Goal: Information Seeking & Learning: Find specific fact

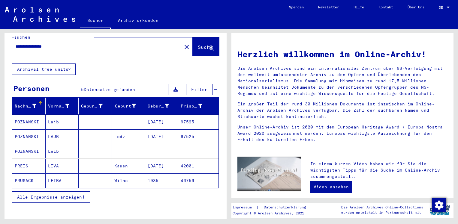
scroll to position [14, 0]
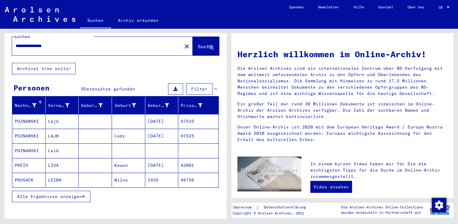
click at [34, 129] on mat-cell "POZNANSKI" at bounding box center [28, 136] width 33 height 14
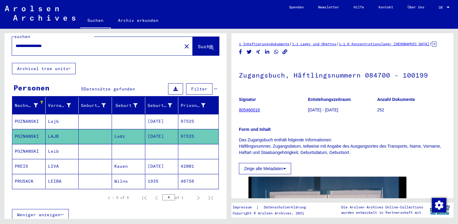
click at [442, 7] on span "DE" at bounding box center [442, 7] width 7 height 4
click at [439, 12] on span "English" at bounding box center [432, 10] width 15 height 5
type input "*********"
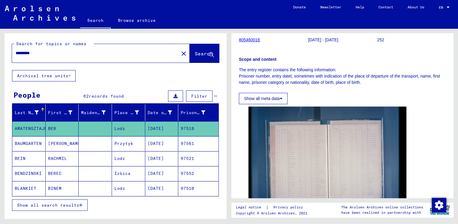
scroll to position [125, 0]
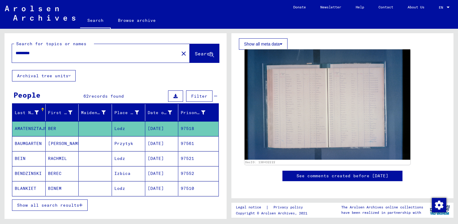
click at [358, 119] on img at bounding box center [328, 105] width 166 height 110
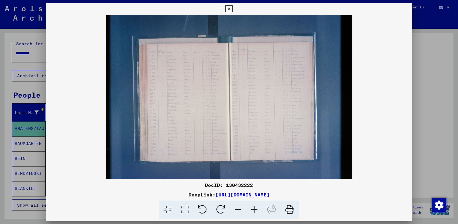
click at [256, 208] on icon at bounding box center [254, 210] width 16 height 18
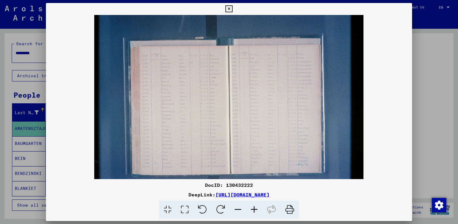
click at [256, 208] on icon at bounding box center [254, 210] width 16 height 18
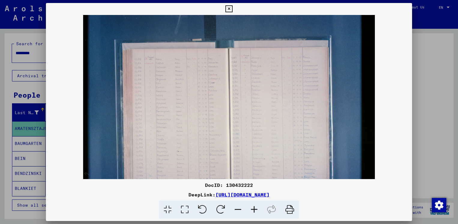
click at [256, 208] on icon at bounding box center [254, 210] width 16 height 18
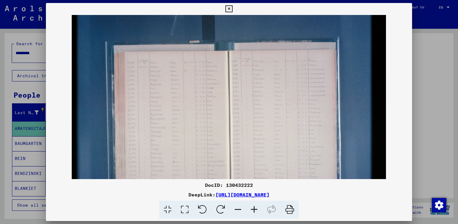
click at [256, 208] on icon at bounding box center [254, 210] width 16 height 18
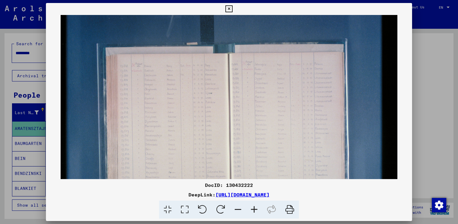
click at [256, 208] on icon at bounding box center [254, 210] width 16 height 18
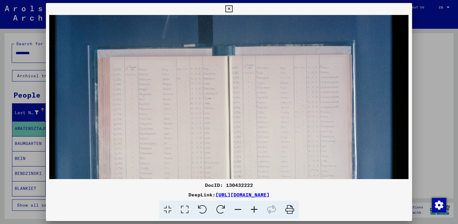
click at [256, 208] on icon at bounding box center [254, 210] width 16 height 18
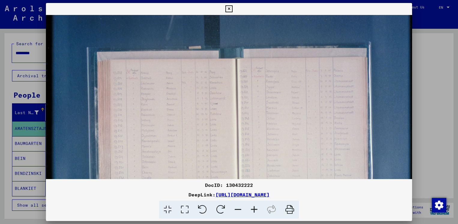
click at [256, 208] on icon at bounding box center [254, 210] width 16 height 18
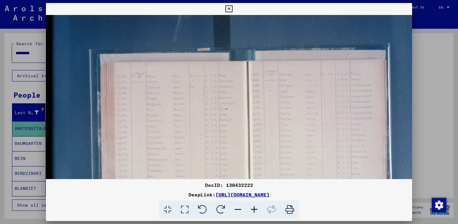
click at [256, 208] on icon at bounding box center [254, 210] width 16 height 18
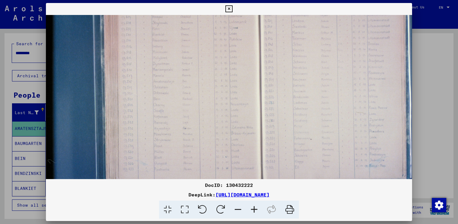
drag, startPoint x: 202, startPoint y: 127, endPoint x: 219, endPoint y: 42, distance: 86.5
click at [219, 41] on img at bounding box center [259, 71] width 427 height 284
click at [255, 209] on icon at bounding box center [254, 210] width 16 height 18
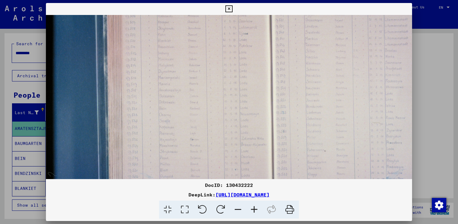
click at [255, 209] on icon at bounding box center [254, 210] width 16 height 18
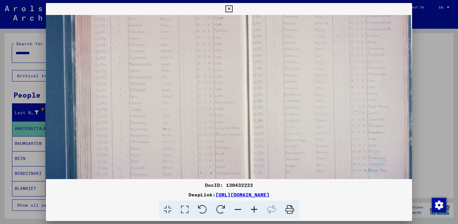
scroll to position [107, 35]
drag, startPoint x: 269, startPoint y: 145, endPoint x: 234, endPoint y: 124, distance: 40.8
click at [234, 124] on img at bounding box center [247, 65] width 472 height 314
click at [251, 210] on icon at bounding box center [254, 210] width 16 height 18
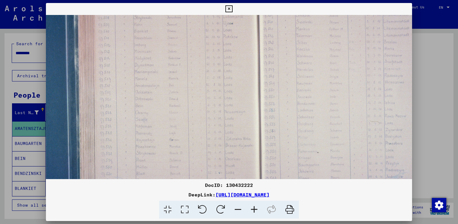
click at [251, 210] on icon at bounding box center [254, 210] width 16 height 18
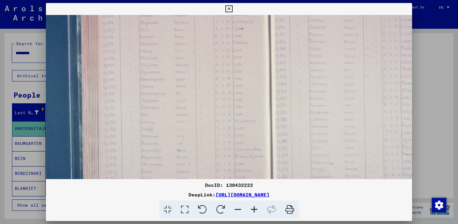
click at [255, 210] on icon at bounding box center [254, 210] width 16 height 18
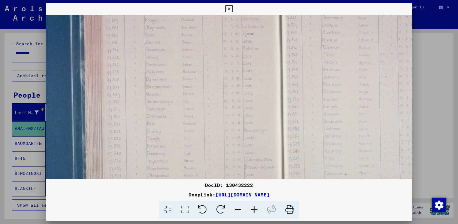
click at [255, 210] on icon at bounding box center [254, 210] width 16 height 18
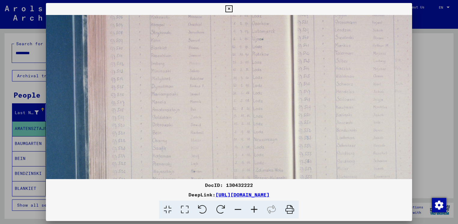
click at [255, 210] on icon at bounding box center [254, 210] width 16 height 18
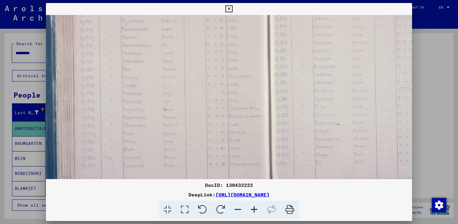
drag, startPoint x: 242, startPoint y: 146, endPoint x: 206, endPoint y: 73, distance: 80.9
click at [206, 73] on img at bounding box center [267, 30] width 584 height 389
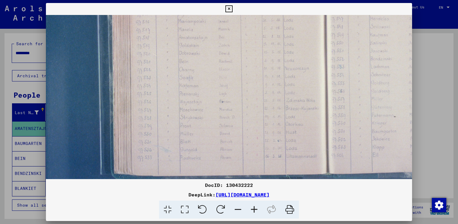
scroll to position [186, 14]
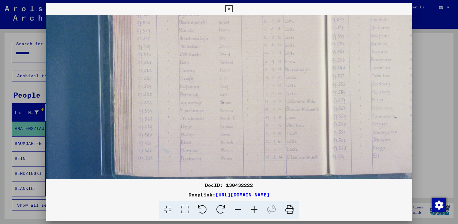
drag, startPoint x: 297, startPoint y: 104, endPoint x: 354, endPoint y: 97, distance: 57.7
click at [354, 97] on img at bounding box center [324, 23] width 584 height 389
click at [230, 9] on icon at bounding box center [228, 8] width 7 height 7
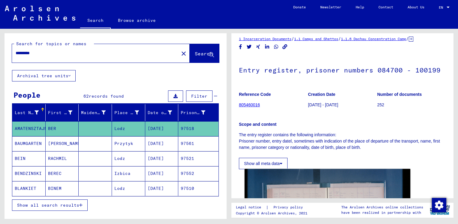
scroll to position [0, 0]
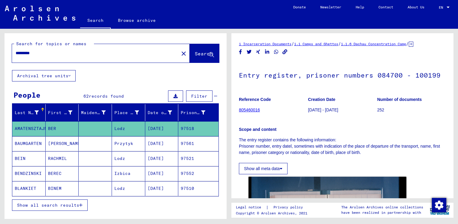
click at [397, 46] on link "1.1.6 Dachau Concentration Camp" at bounding box center [373, 44] width 65 height 5
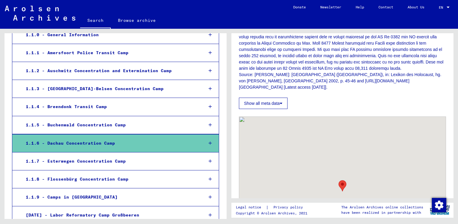
scroll to position [315, 0]
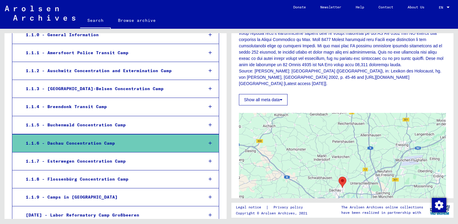
click at [212, 135] on div at bounding box center [209, 144] width 17 height 18
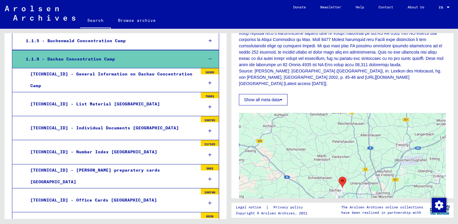
scroll to position [194, 0]
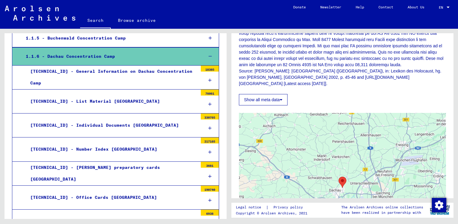
click at [208, 150] on icon at bounding box center [209, 152] width 3 height 4
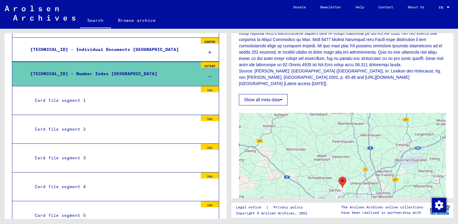
scroll to position [269, 0]
click at [75, 95] on div "Card file segment 1" at bounding box center [113, 101] width 167 height 12
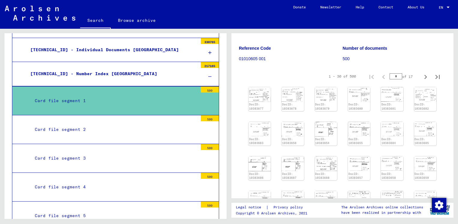
scroll to position [52, 0]
click at [258, 125] on img at bounding box center [259, 128] width 23 height 15
